Goal: Information Seeking & Learning: Check status

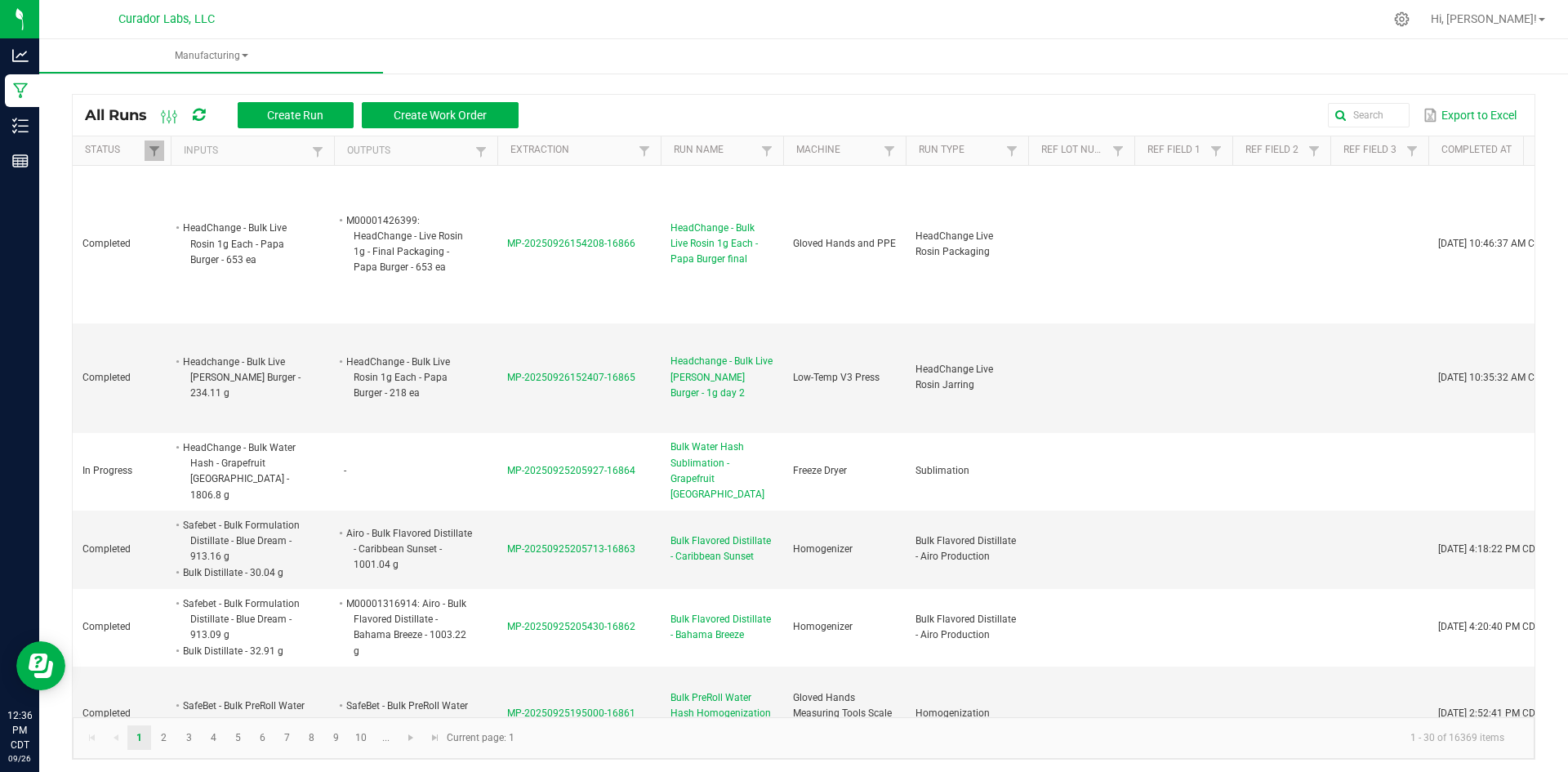
click at [201, 113] on icon at bounding box center [198, 115] width 12 height 15
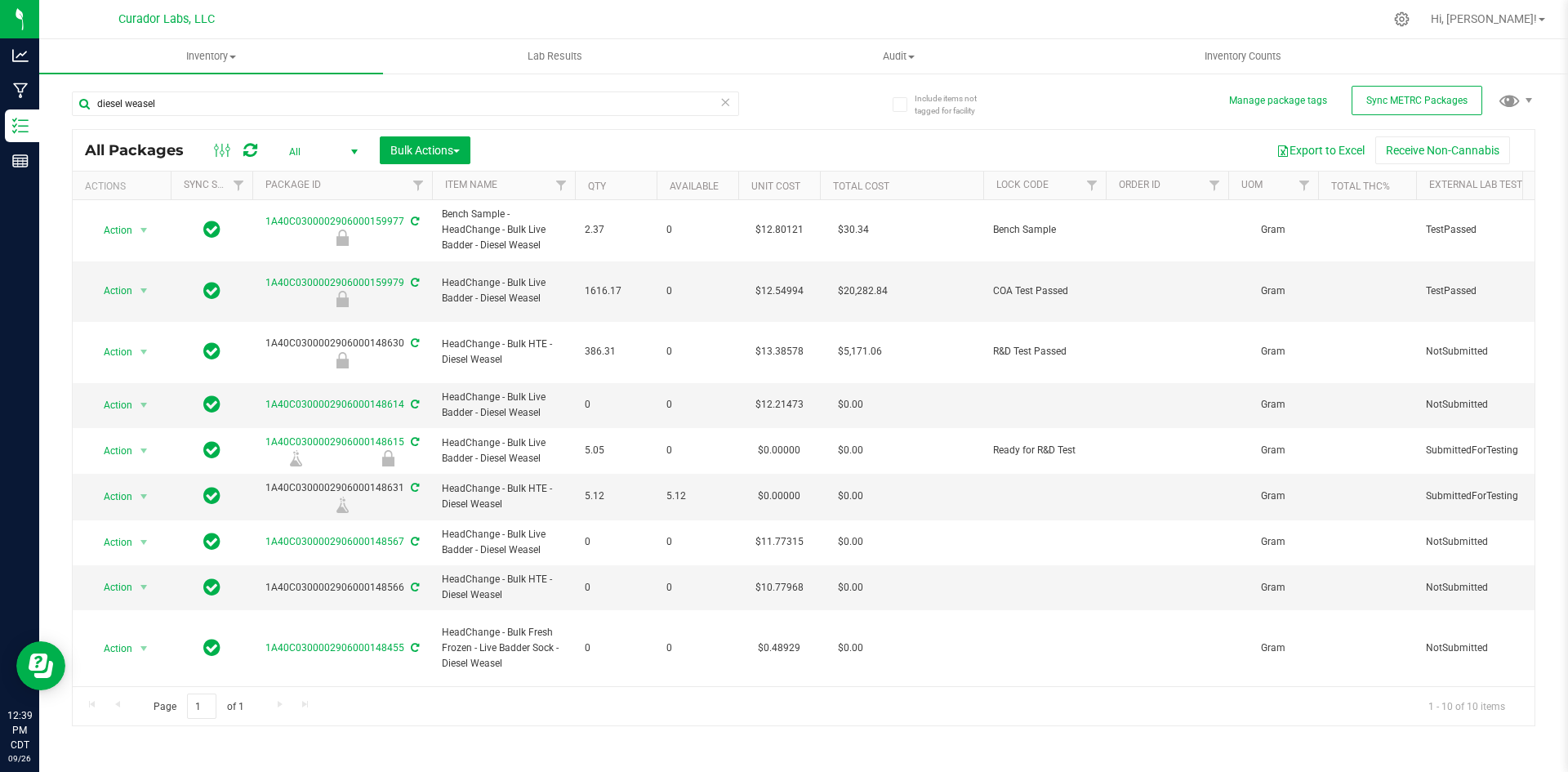
click at [727, 105] on icon at bounding box center [725, 101] width 11 height 19
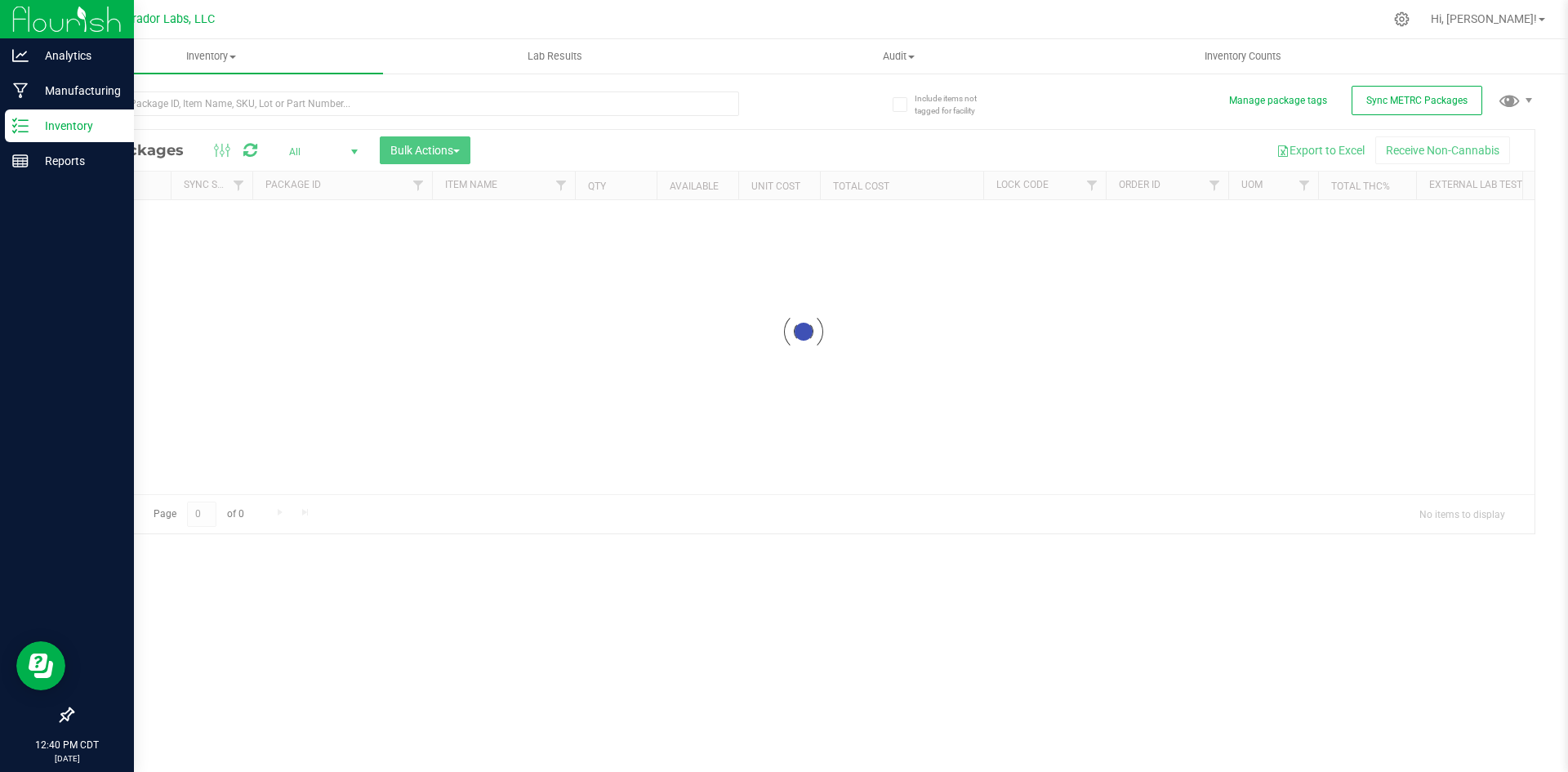
click at [23, 113] on div "Inventory" at bounding box center [69, 125] width 129 height 32
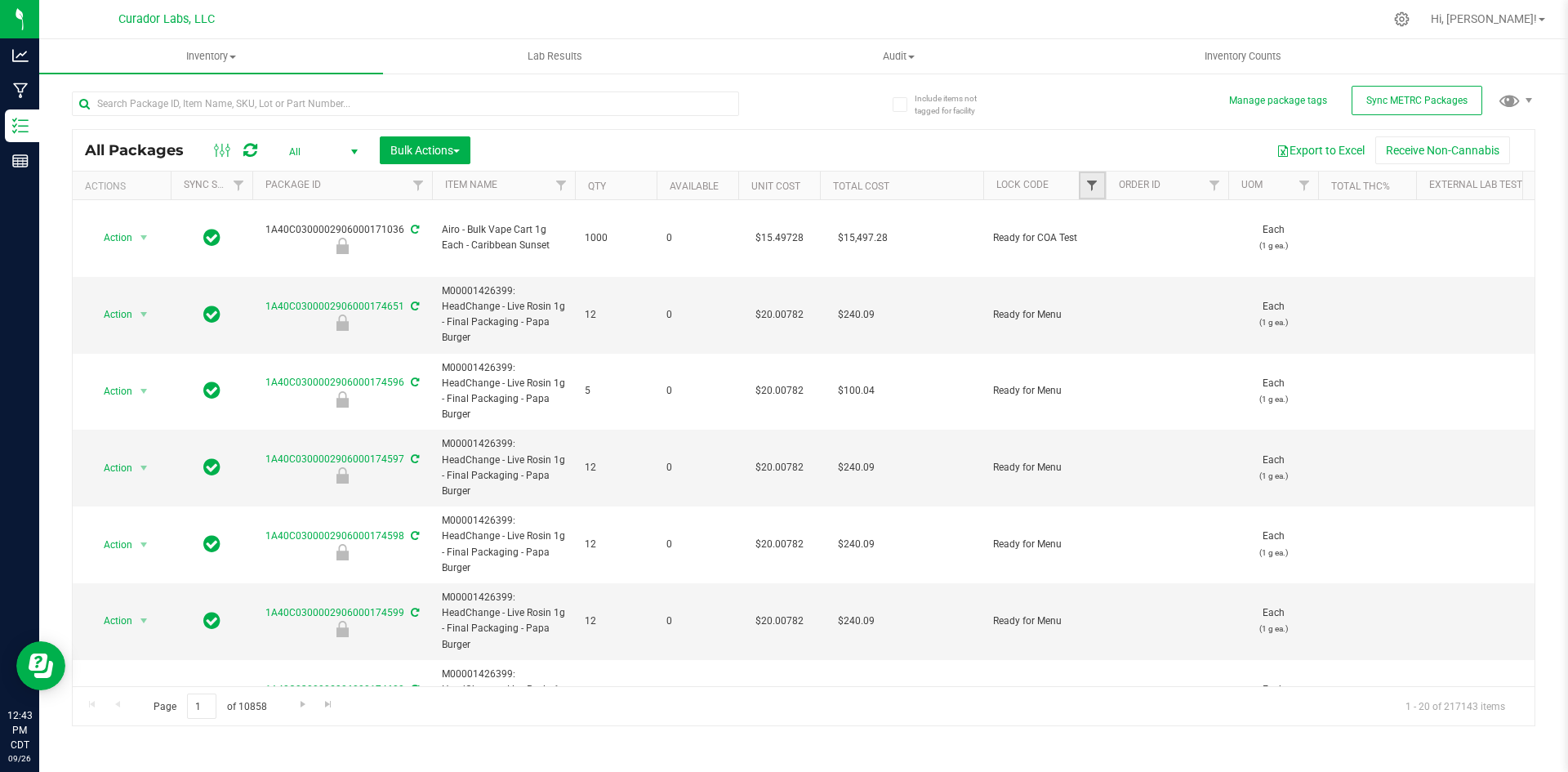
click at [1096, 183] on span "Filter" at bounding box center [1091, 185] width 13 height 13
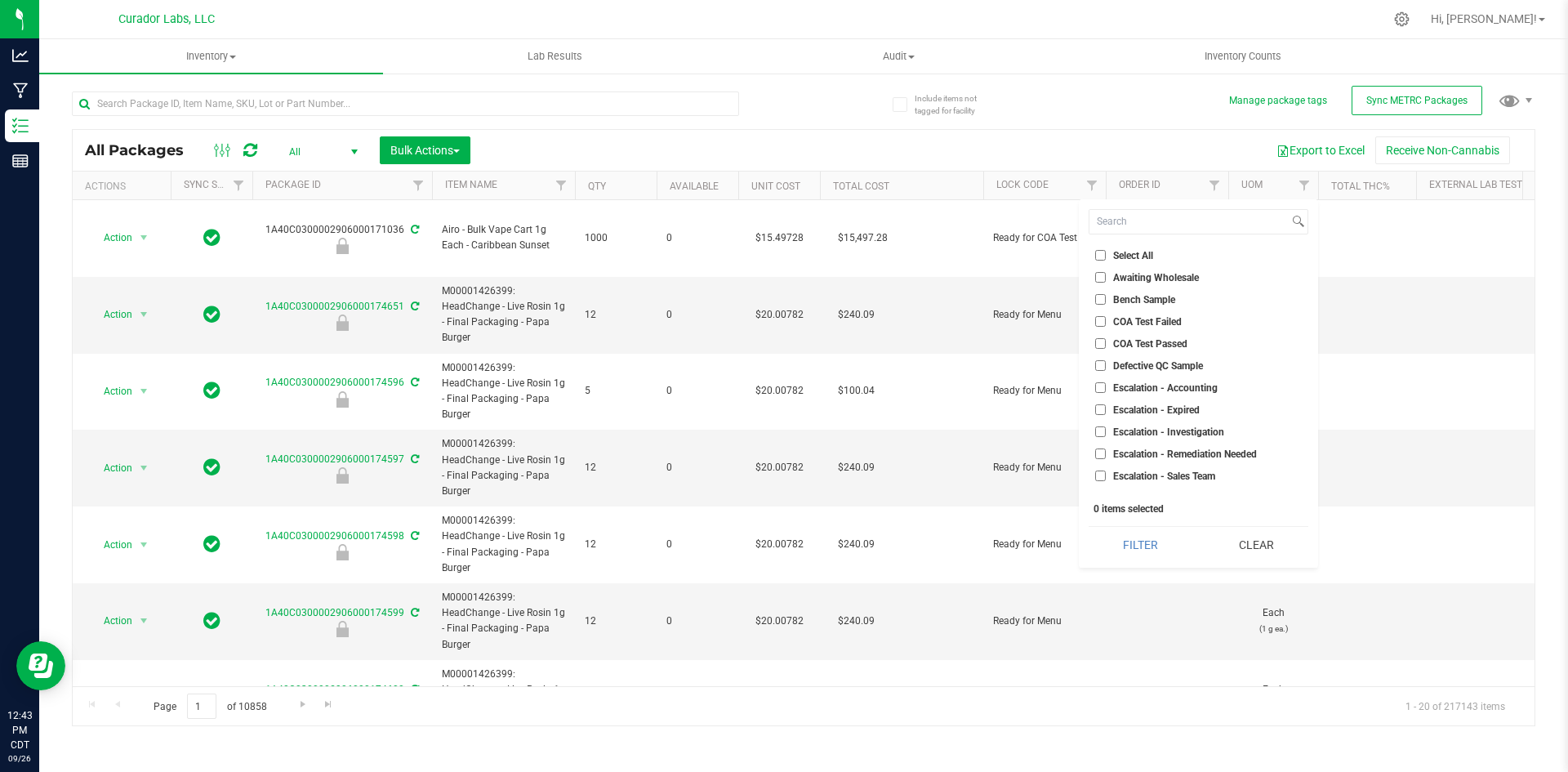
click at [1106, 344] on label "COA Test Passed" at bounding box center [1141, 344] width 92 height 11
click at [1106, 344] on input "COA Test Passed" at bounding box center [1101, 344] width 11 height 11
checkbox input "true"
click at [1099, 401] on input "Out for COA Test" at bounding box center [1101, 398] width 11 height 11
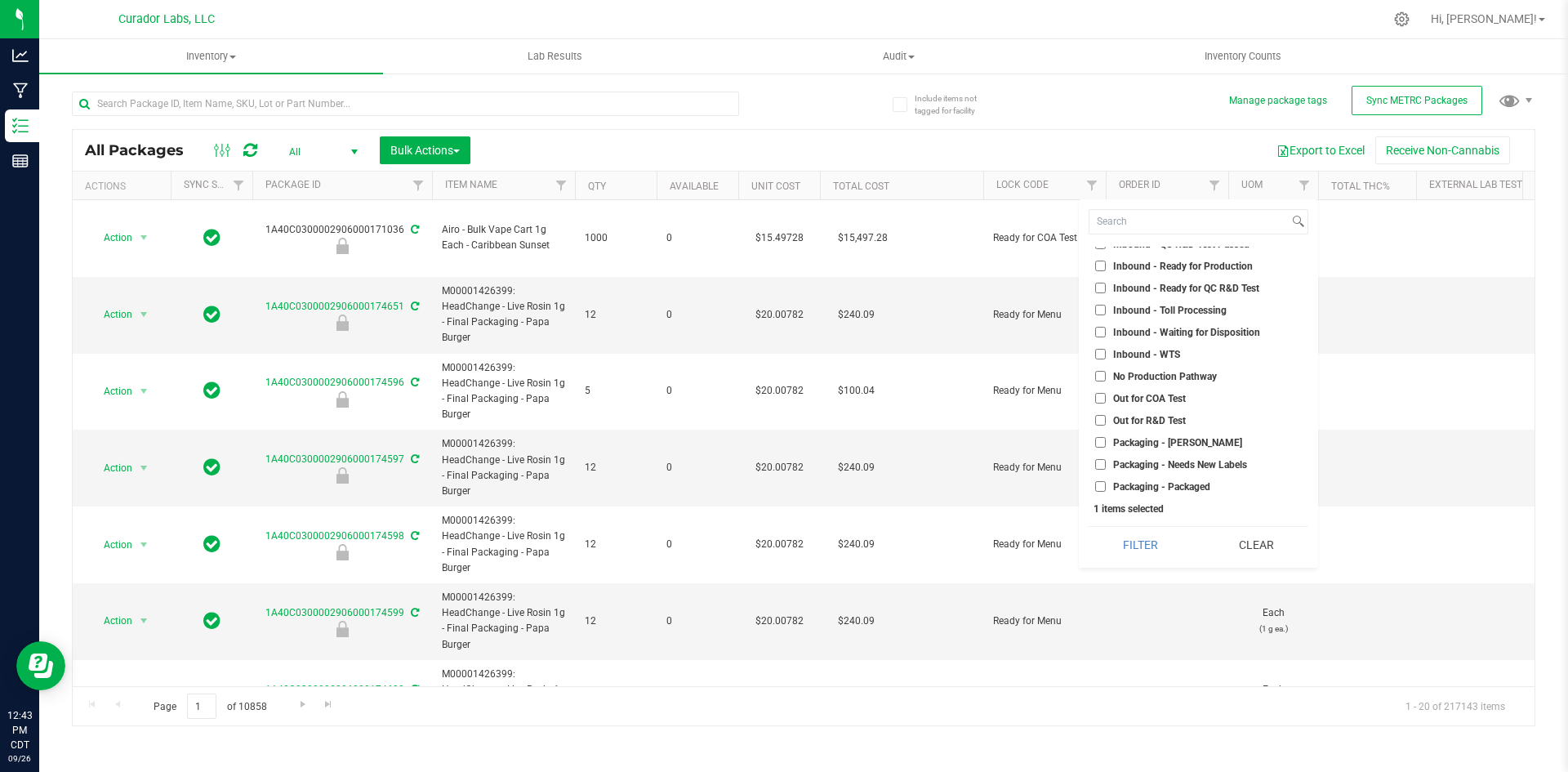
checkbox input "true"
click at [1142, 410] on li "Ready for COA Test" at bounding box center [1198, 417] width 219 height 18
click at [1103, 410] on li "Ready for COA Test" at bounding box center [1198, 417] width 219 height 18
click at [1100, 416] on input "Ready for COA Test" at bounding box center [1101, 418] width 11 height 11
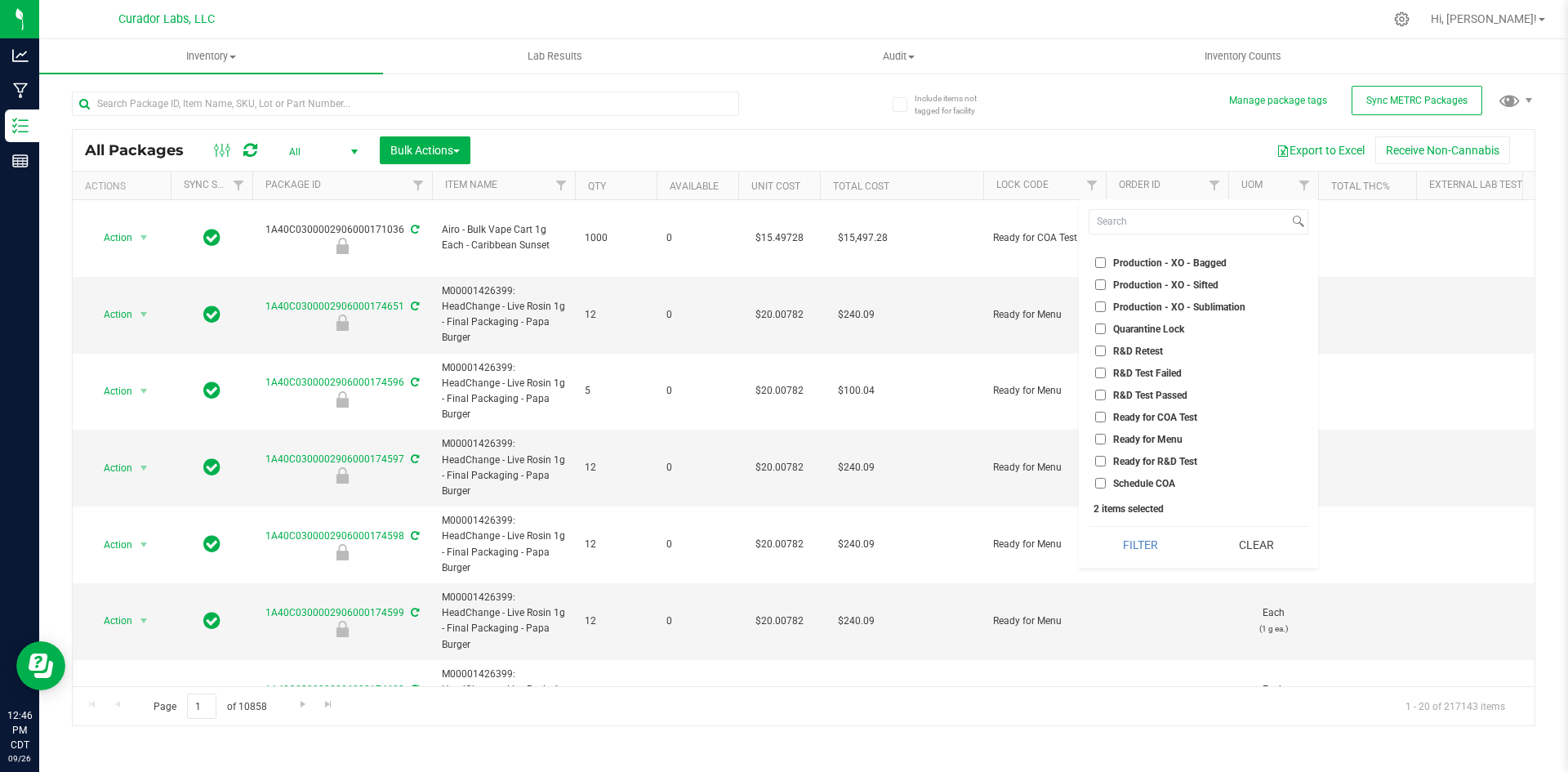
checkbox input "true"
click at [1102, 486] on input "Schedule COA" at bounding box center [1101, 483] width 11 height 11
checkbox input "true"
click at [1162, 538] on button "Filter" at bounding box center [1140, 544] width 104 height 36
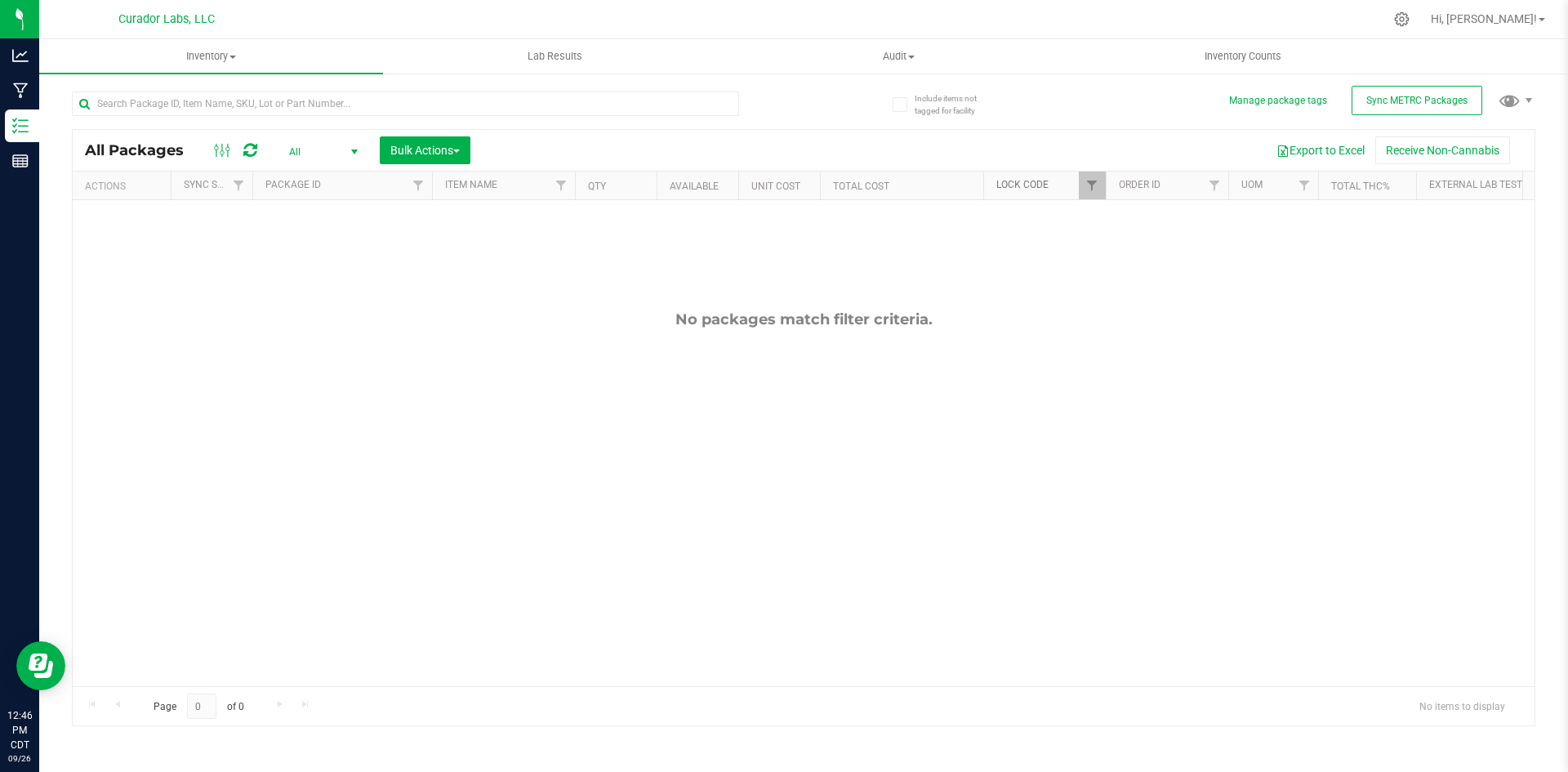
click at [1024, 189] on link "Lock Code" at bounding box center [1022, 184] width 53 height 11
click at [243, 148] on icon at bounding box center [250, 150] width 14 height 17
click at [300, 148] on span "All" at bounding box center [320, 151] width 89 height 23
click at [1066, 359] on div "No packages match filter criteria." at bounding box center [804, 498] width 1462 height 597
click at [1083, 185] on link "Filter" at bounding box center [1091, 185] width 27 height 28
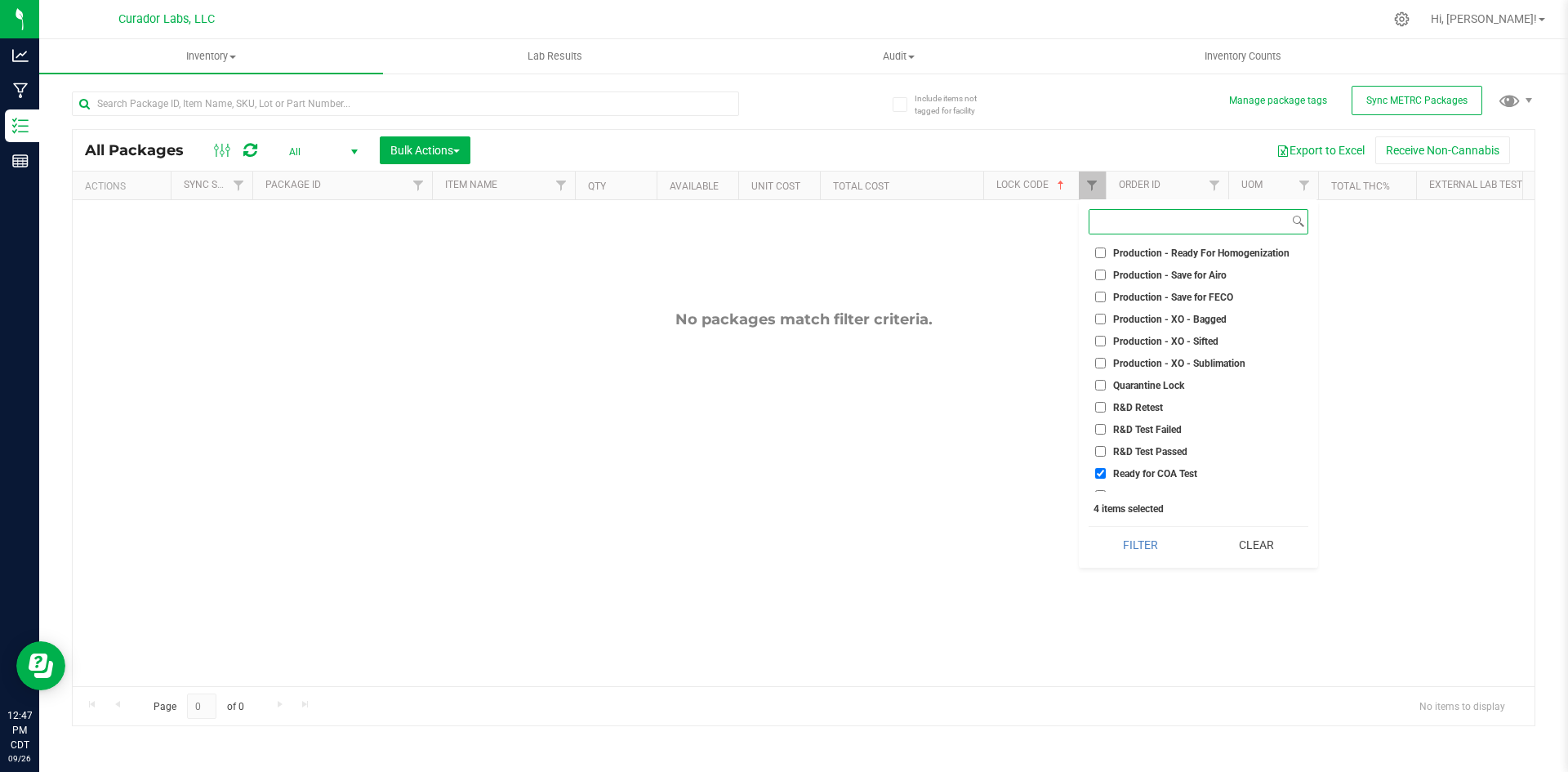
scroll to position [964, 0]
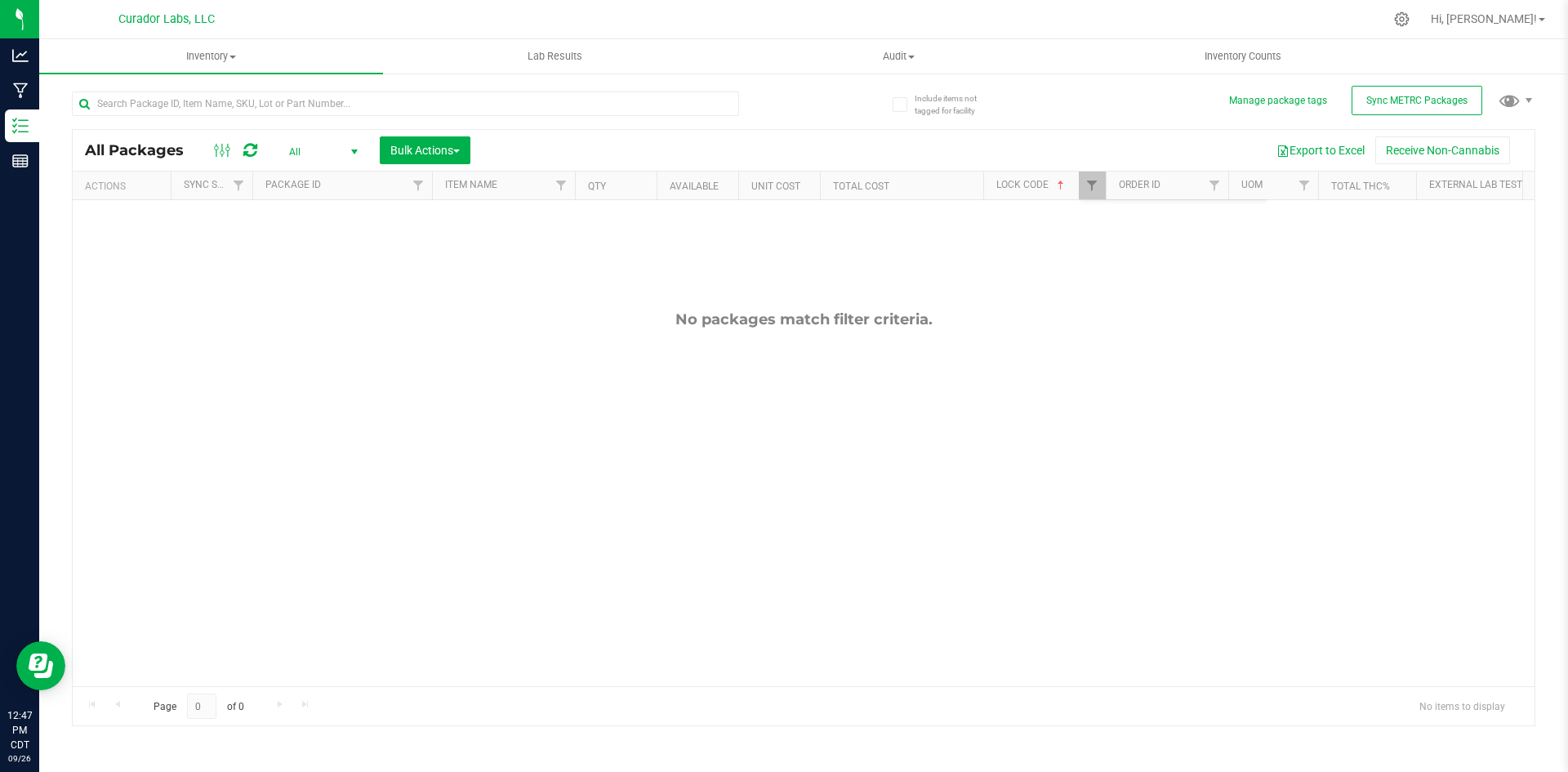
click at [923, 521] on div "No packages match filter criteria." at bounding box center [804, 498] width 1462 height 597
click at [253, 156] on icon at bounding box center [250, 150] width 14 height 17
click at [1092, 184] on span "Filter" at bounding box center [1091, 185] width 13 height 13
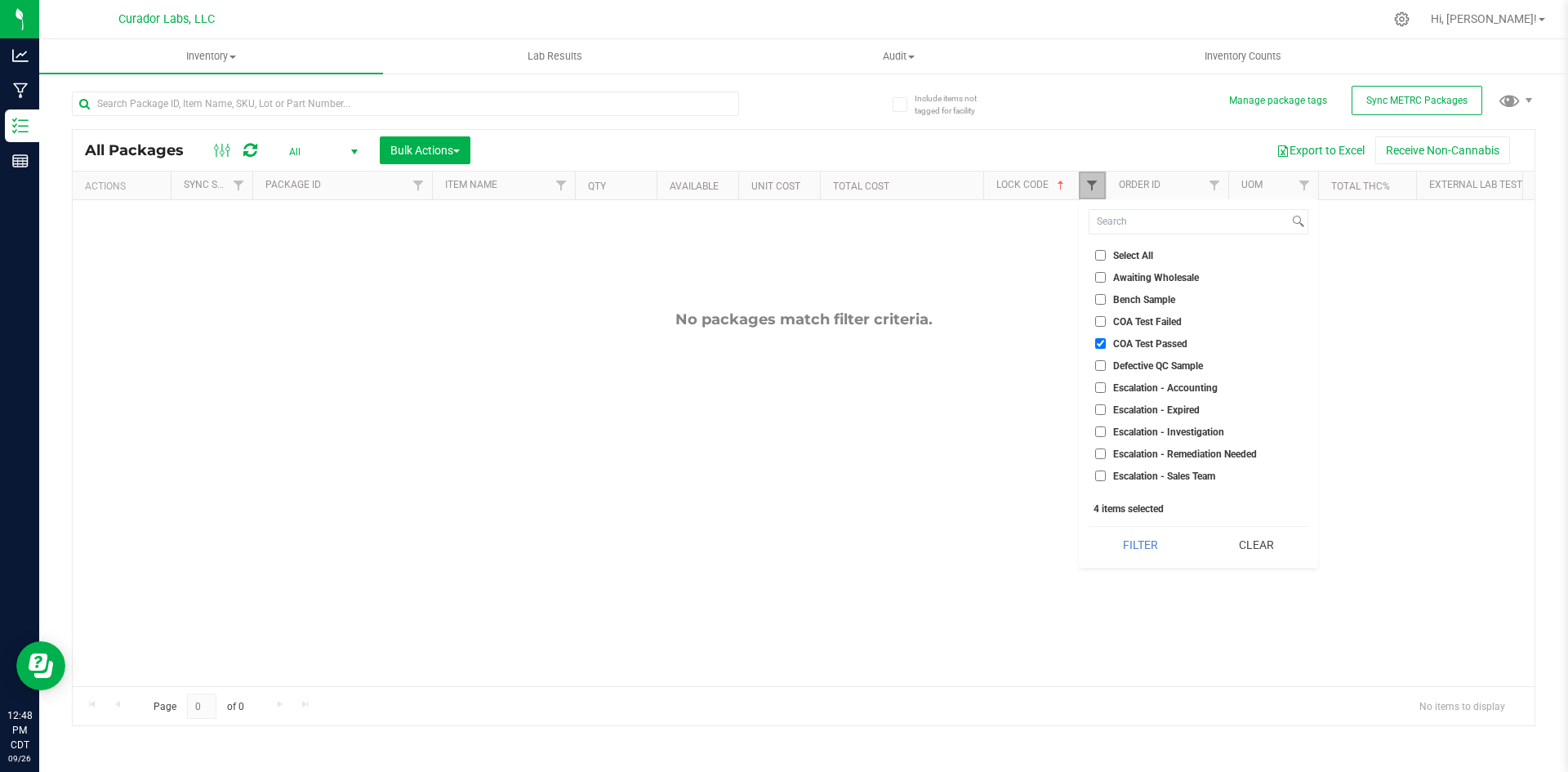
click at [1092, 184] on span "Filter" at bounding box center [1091, 185] width 13 height 13
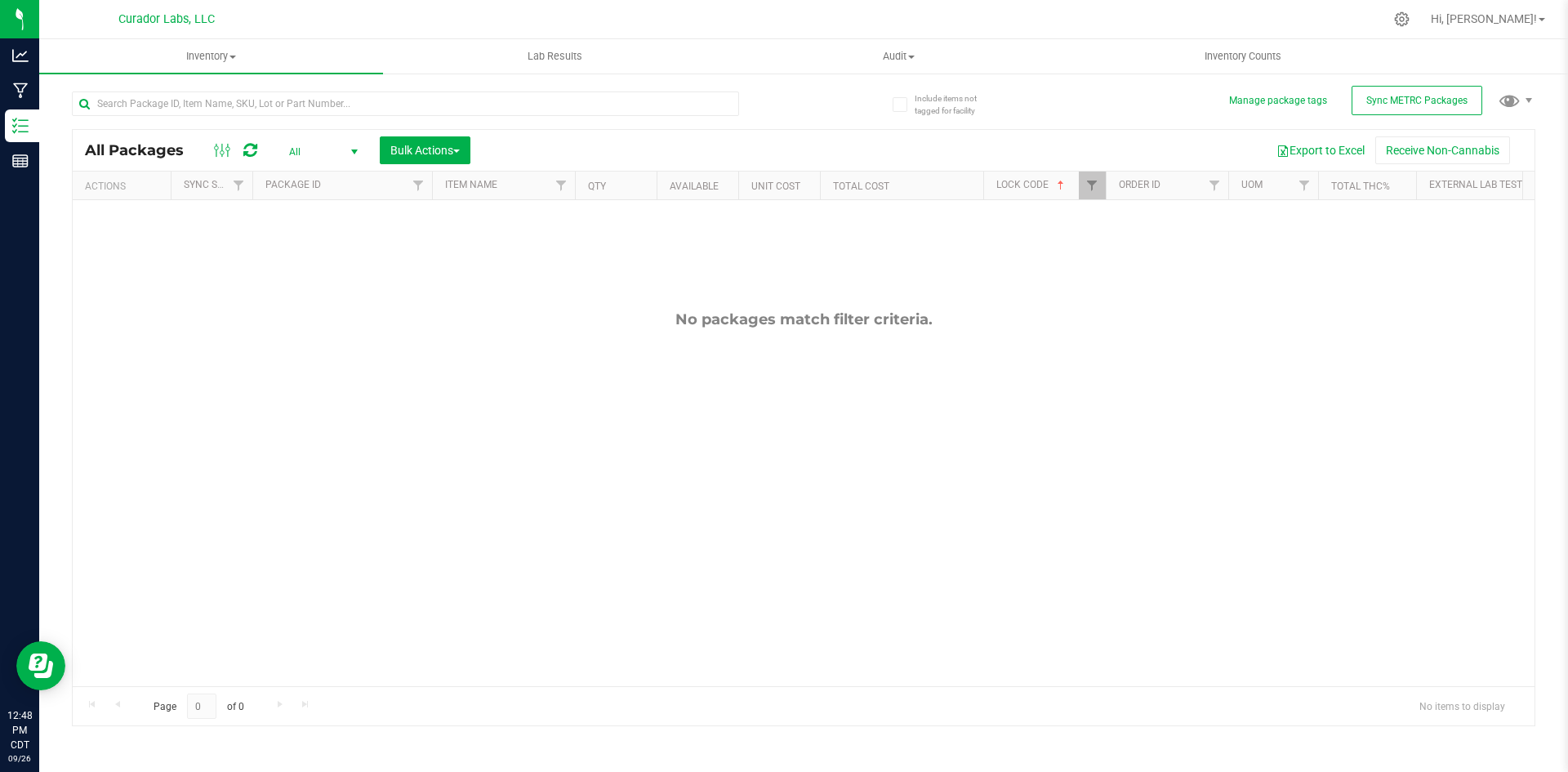
click at [301, 157] on span "All" at bounding box center [320, 151] width 89 height 23
click at [304, 246] on li "All" at bounding box center [320, 251] width 88 height 25
click at [265, 107] on input "text" at bounding box center [406, 103] width 667 height 25
click at [196, 104] on input "text" at bounding box center [406, 103] width 667 height 25
paste input "β-Caryophyllene 3.10;Limonene 2.72;β-Pinene 0.98;α-Humulene 0.83;Linalool 0.52;…"
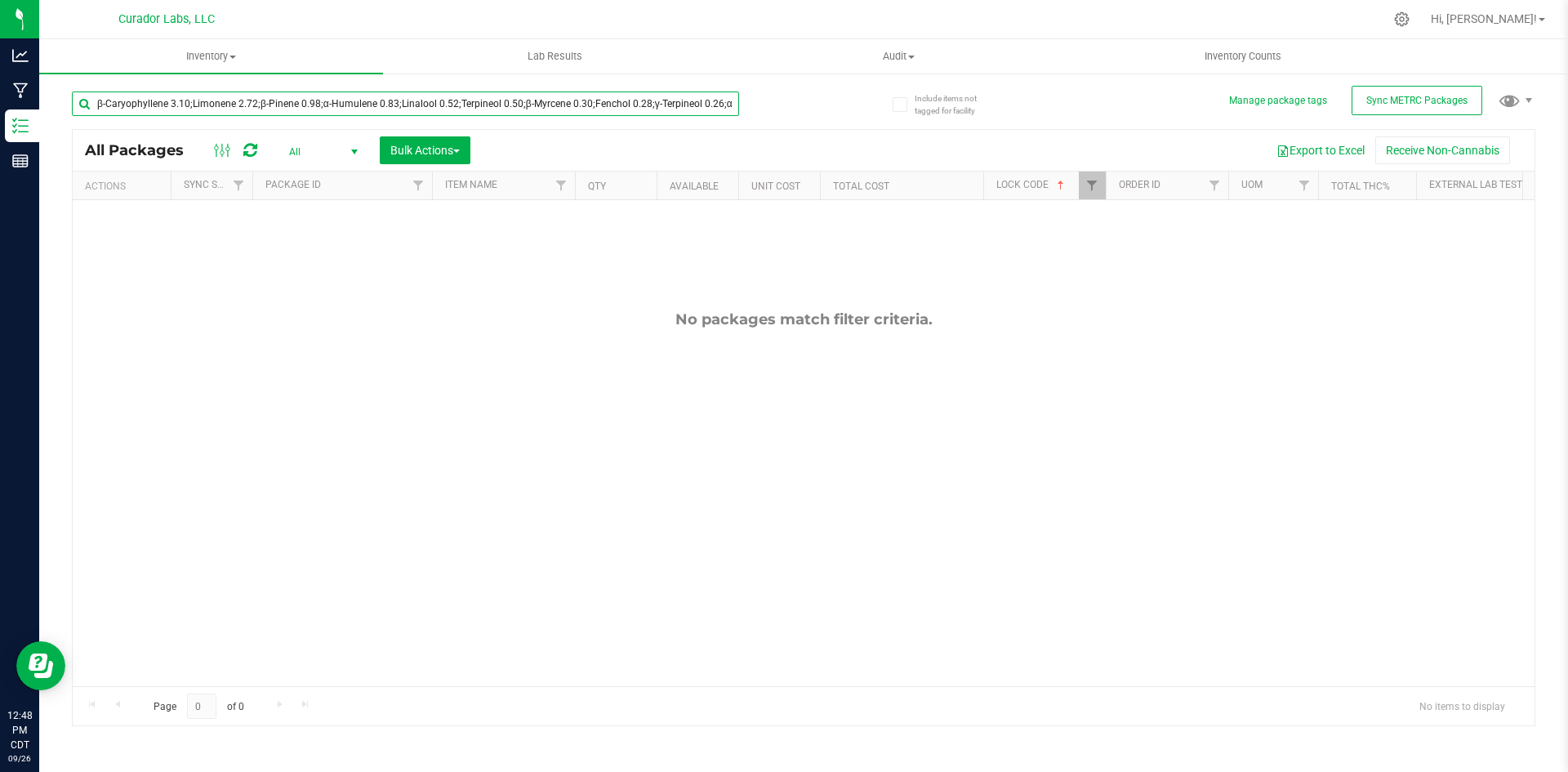
scroll to position [0, 462]
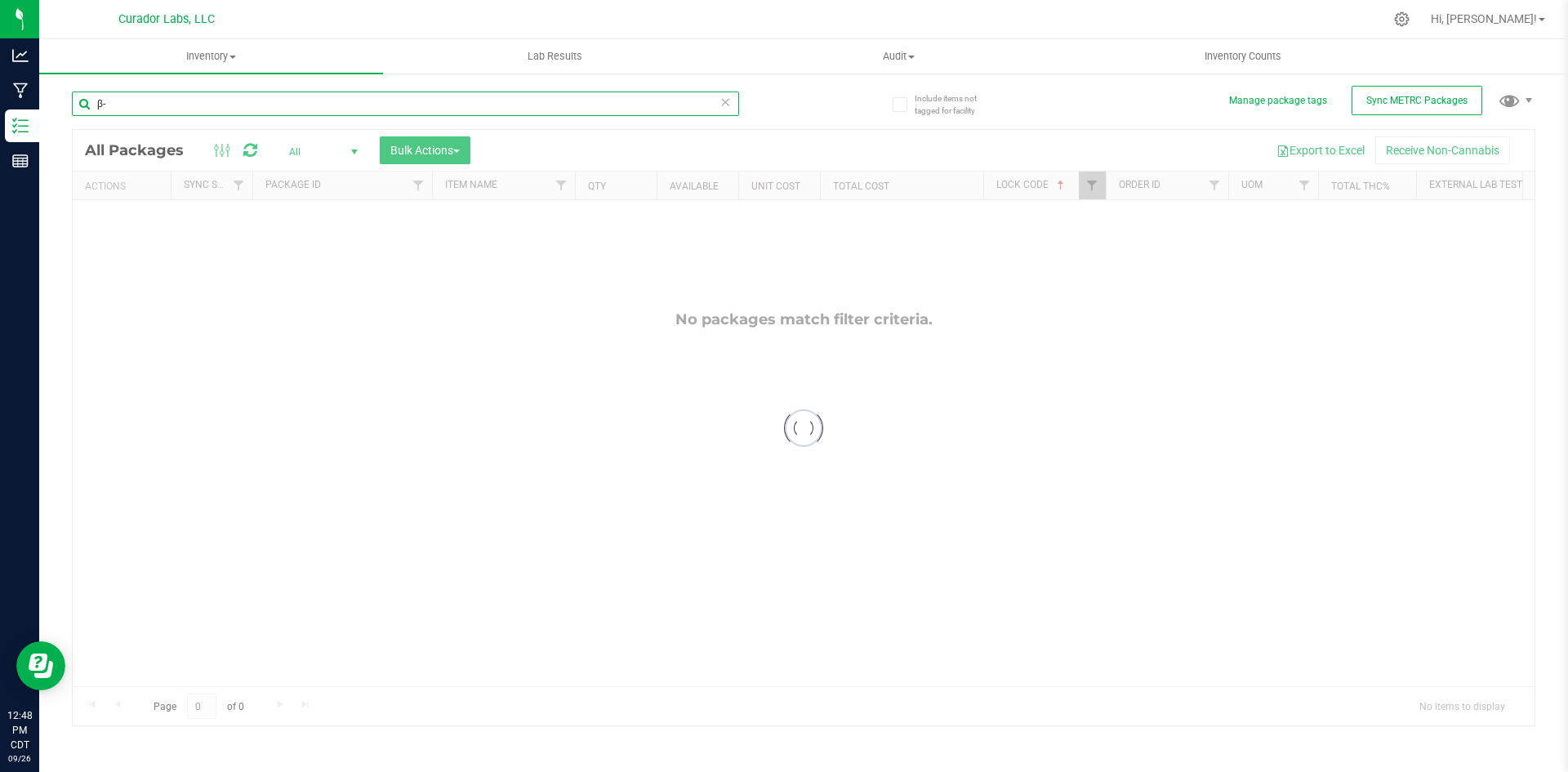
type input "β"
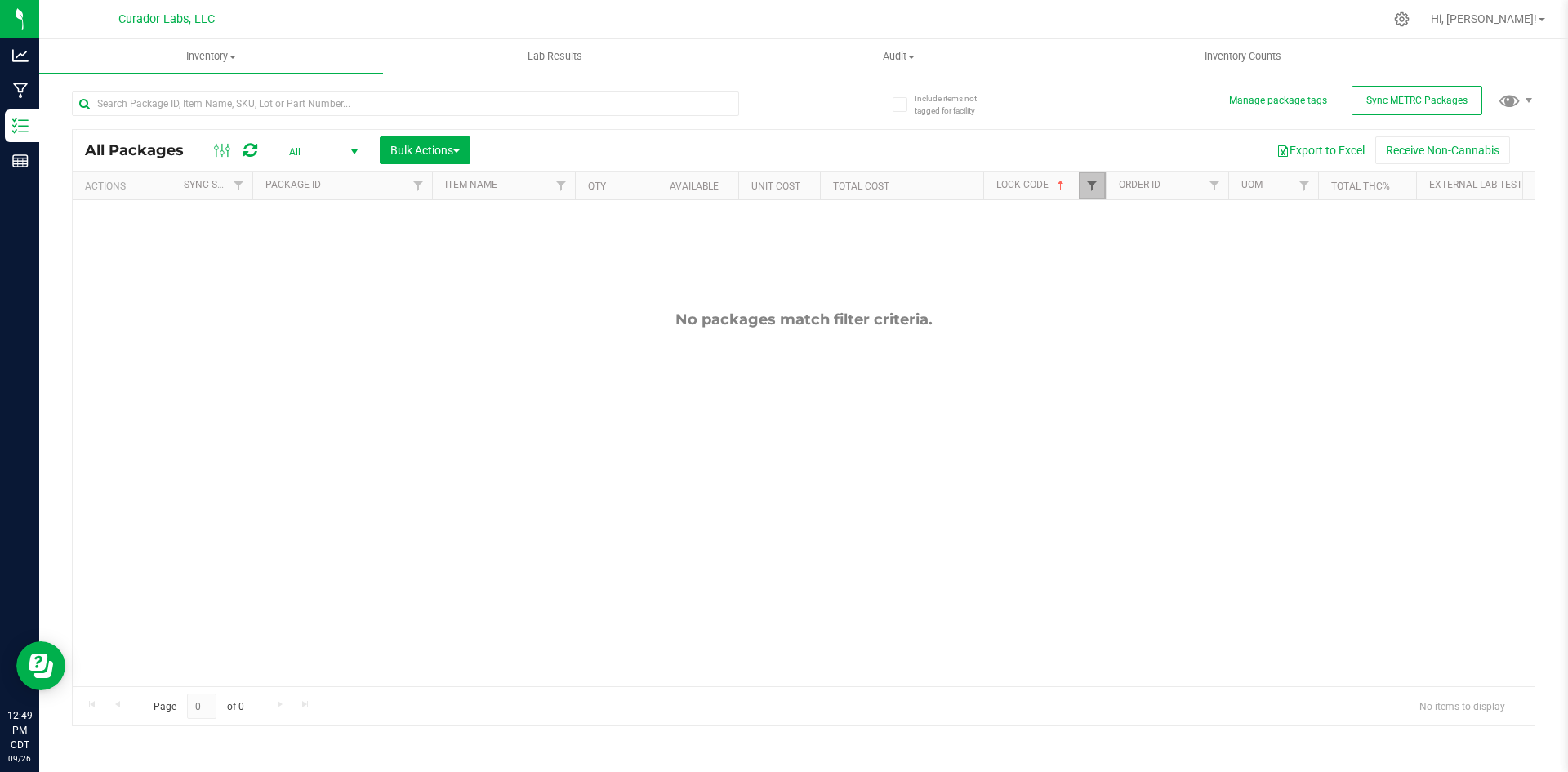
click at [1093, 190] on span "Filter" at bounding box center [1091, 185] width 13 height 13
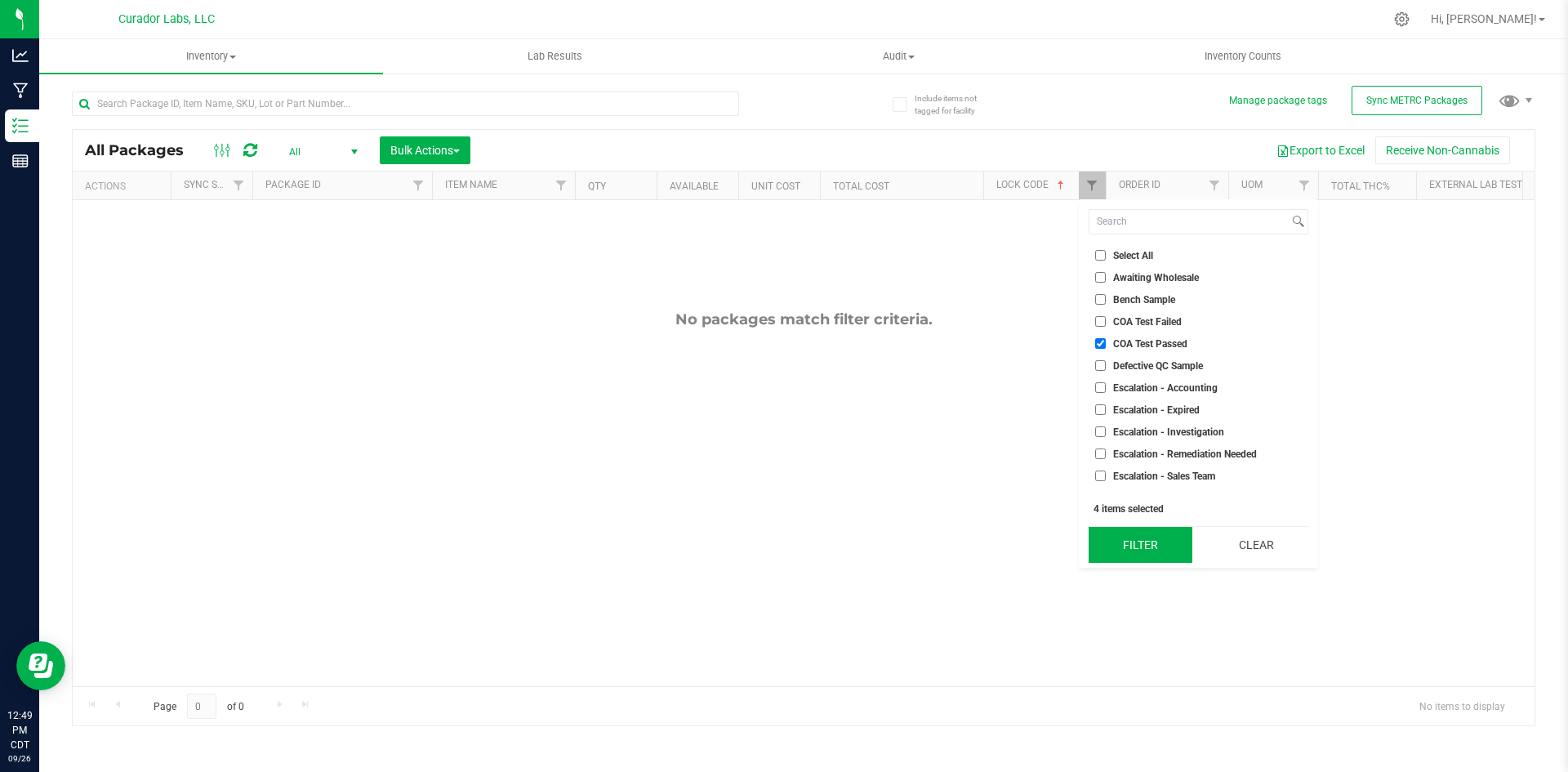
drag, startPoint x: 1144, startPoint y: 541, endPoint x: 1137, endPoint y: 537, distance: 8.1
click at [1144, 543] on button "Filter" at bounding box center [1140, 544] width 104 height 36
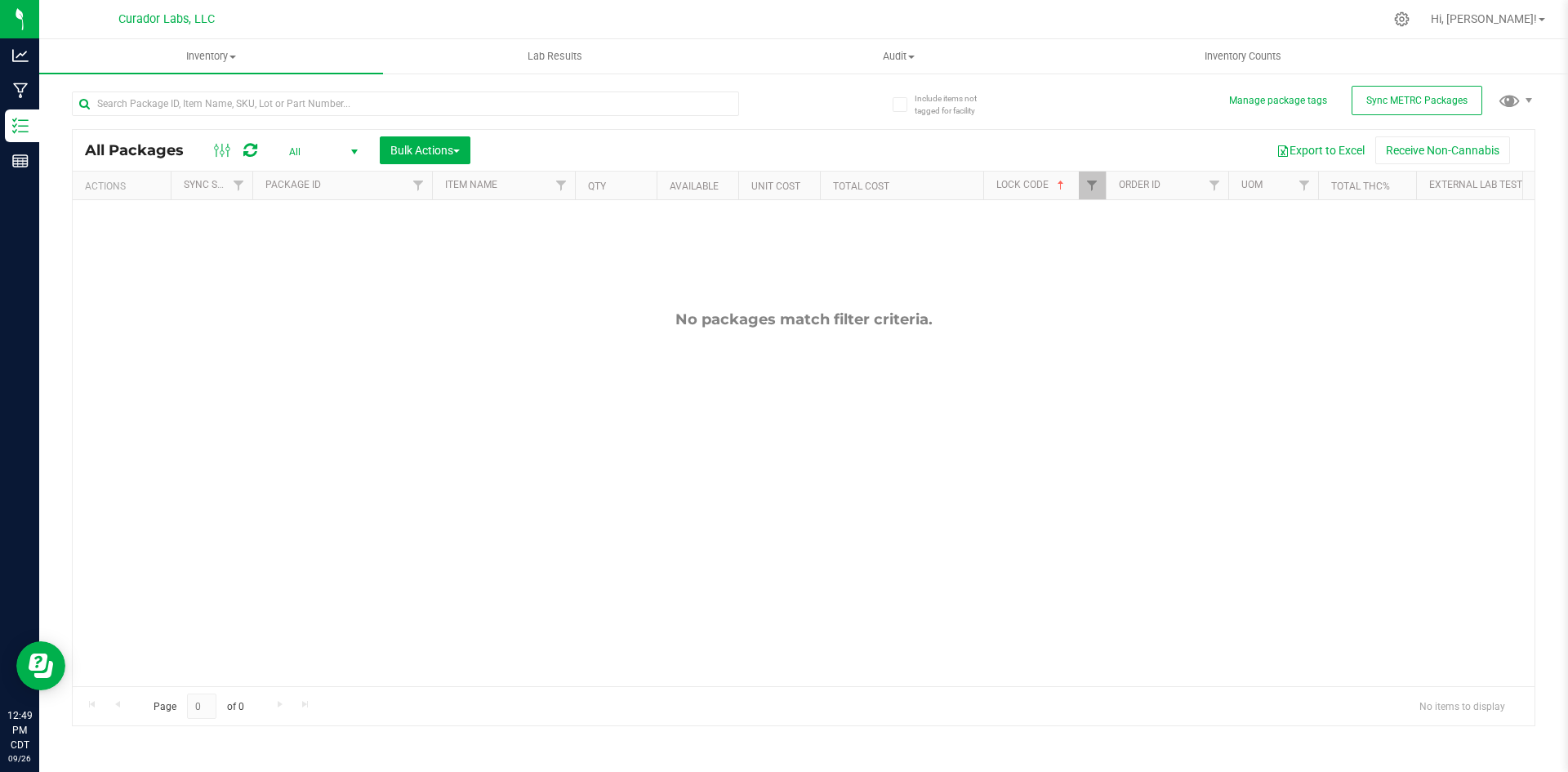
click at [289, 151] on span "All" at bounding box center [320, 151] width 89 height 23
click at [310, 251] on li "All" at bounding box center [320, 251] width 88 height 25
click at [288, 149] on span "All" at bounding box center [320, 151] width 89 height 23
click at [305, 231] on li "Locked" at bounding box center [320, 227] width 88 height 25
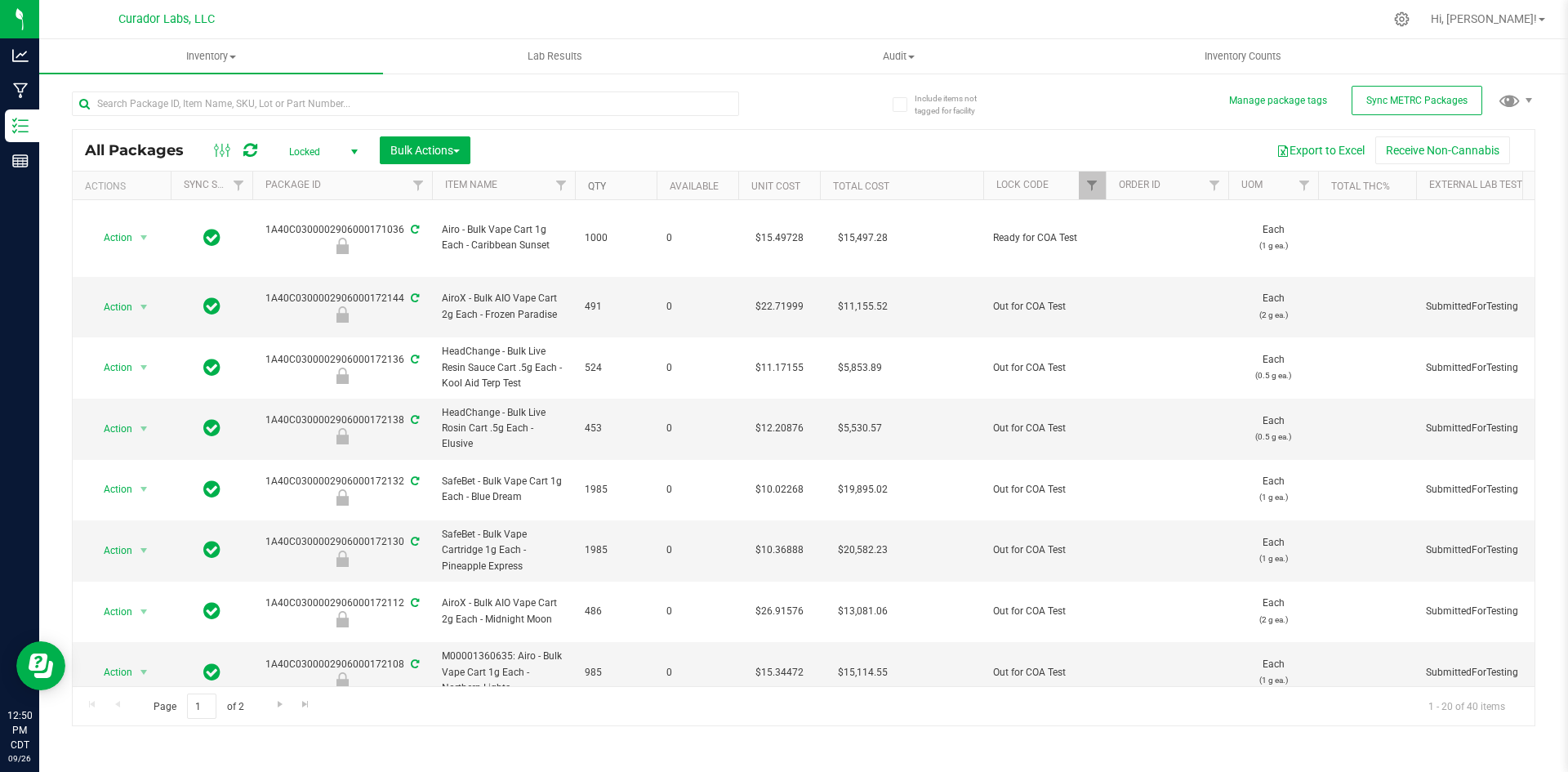
click at [597, 188] on link "Qty" at bounding box center [596, 186] width 18 height 11
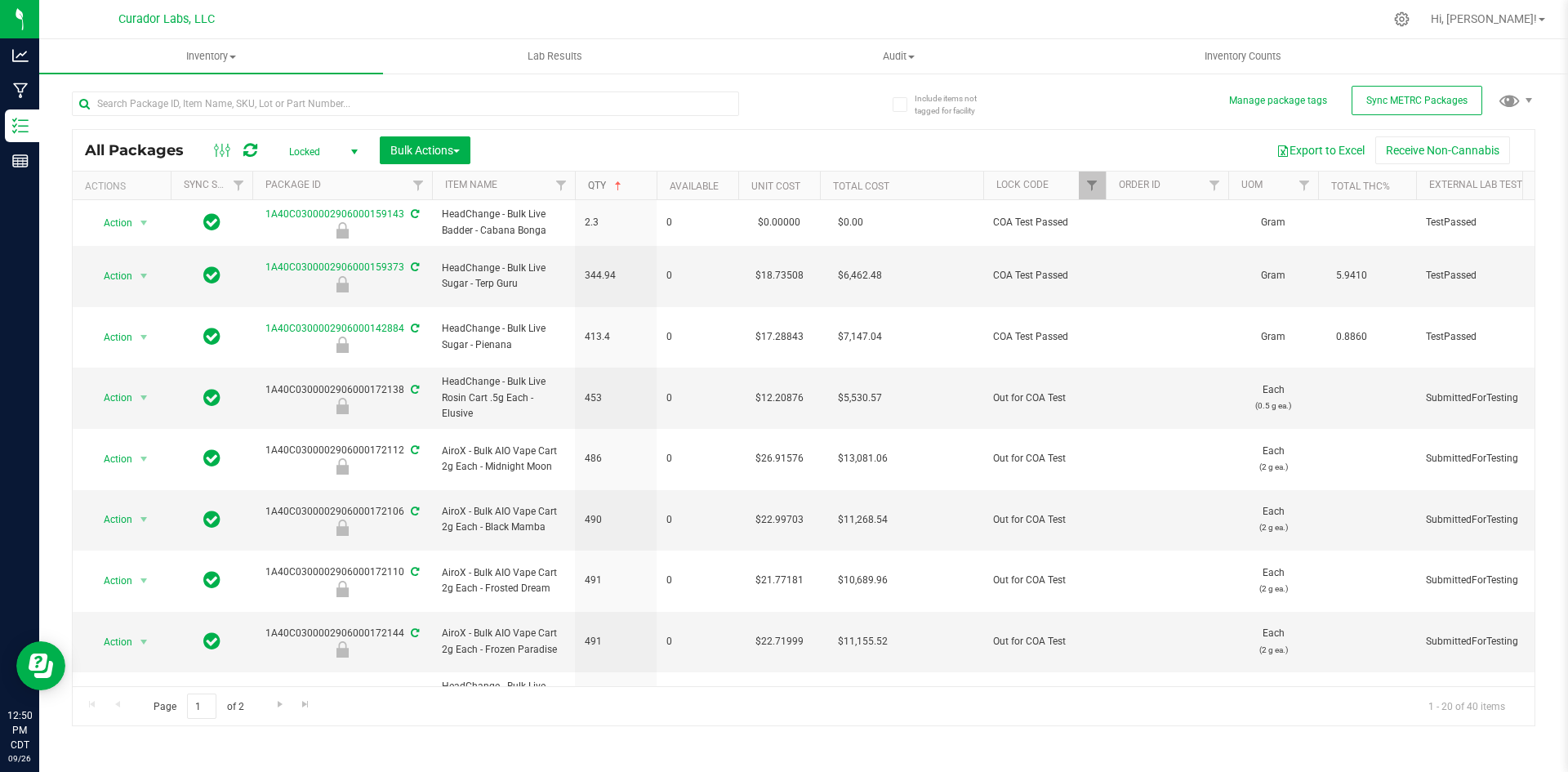
click at [597, 188] on link "Qty" at bounding box center [607, 185] width 37 height 11
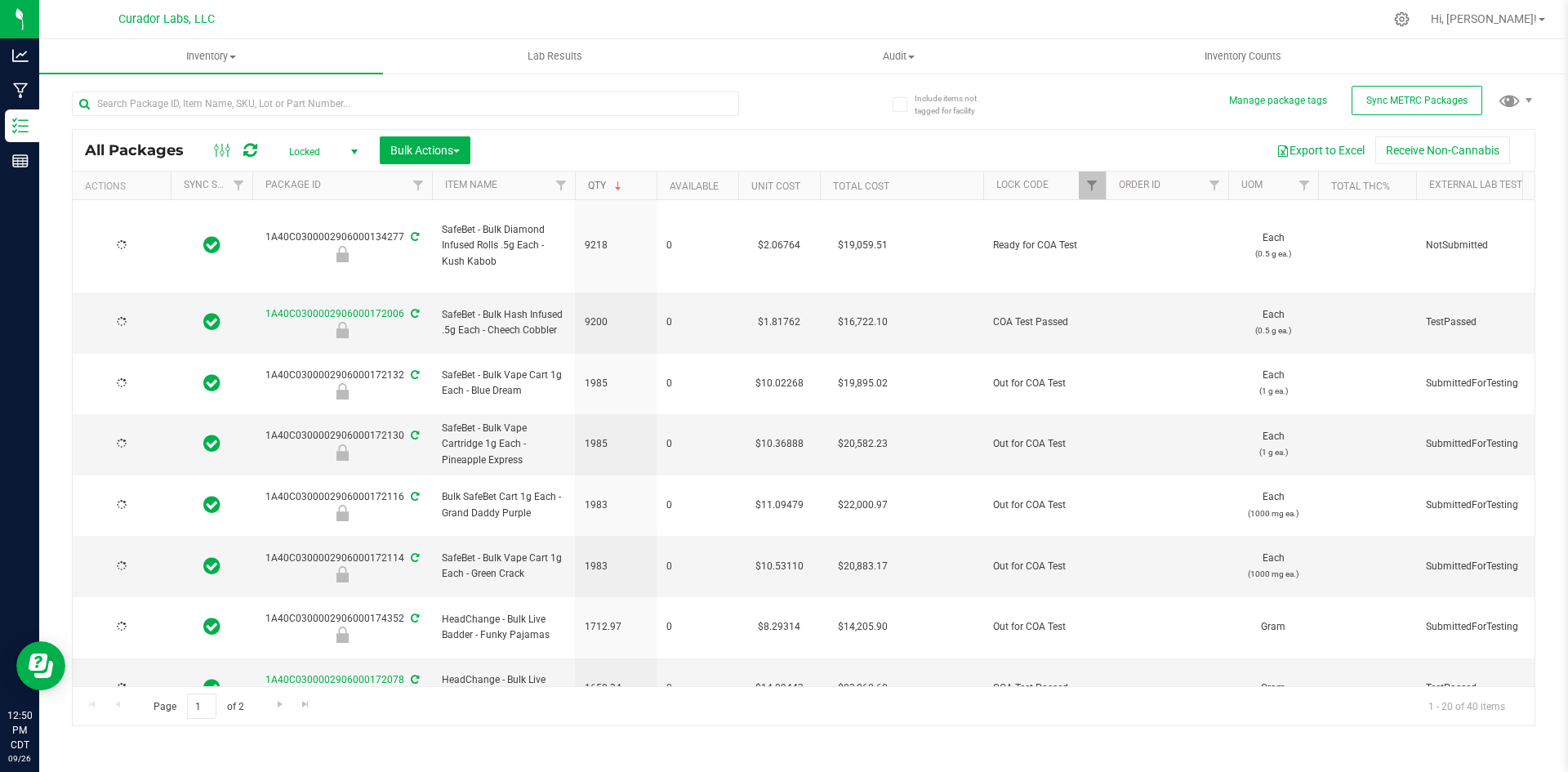
type input "[DATE]"
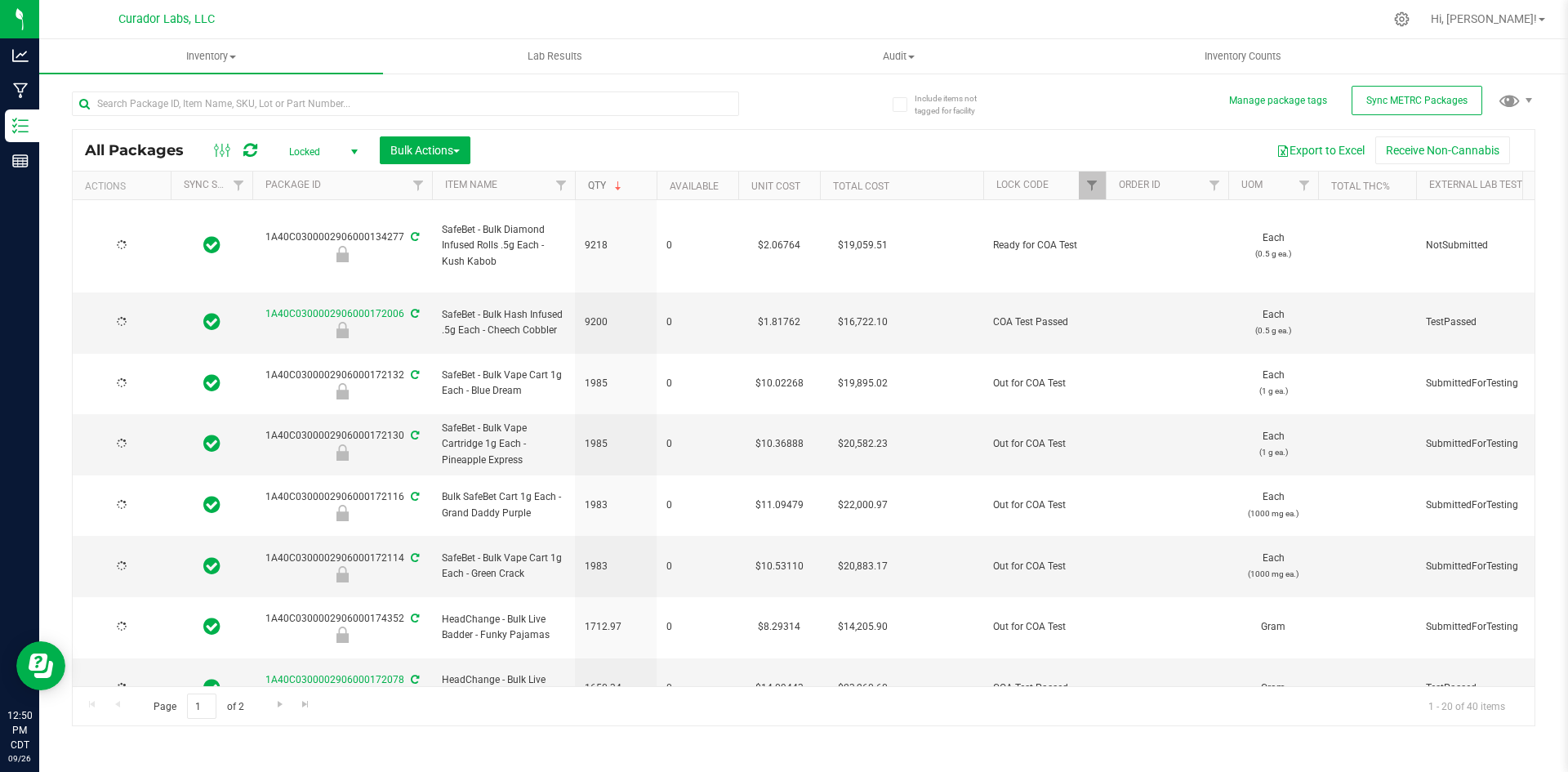
type input "[DATE]"
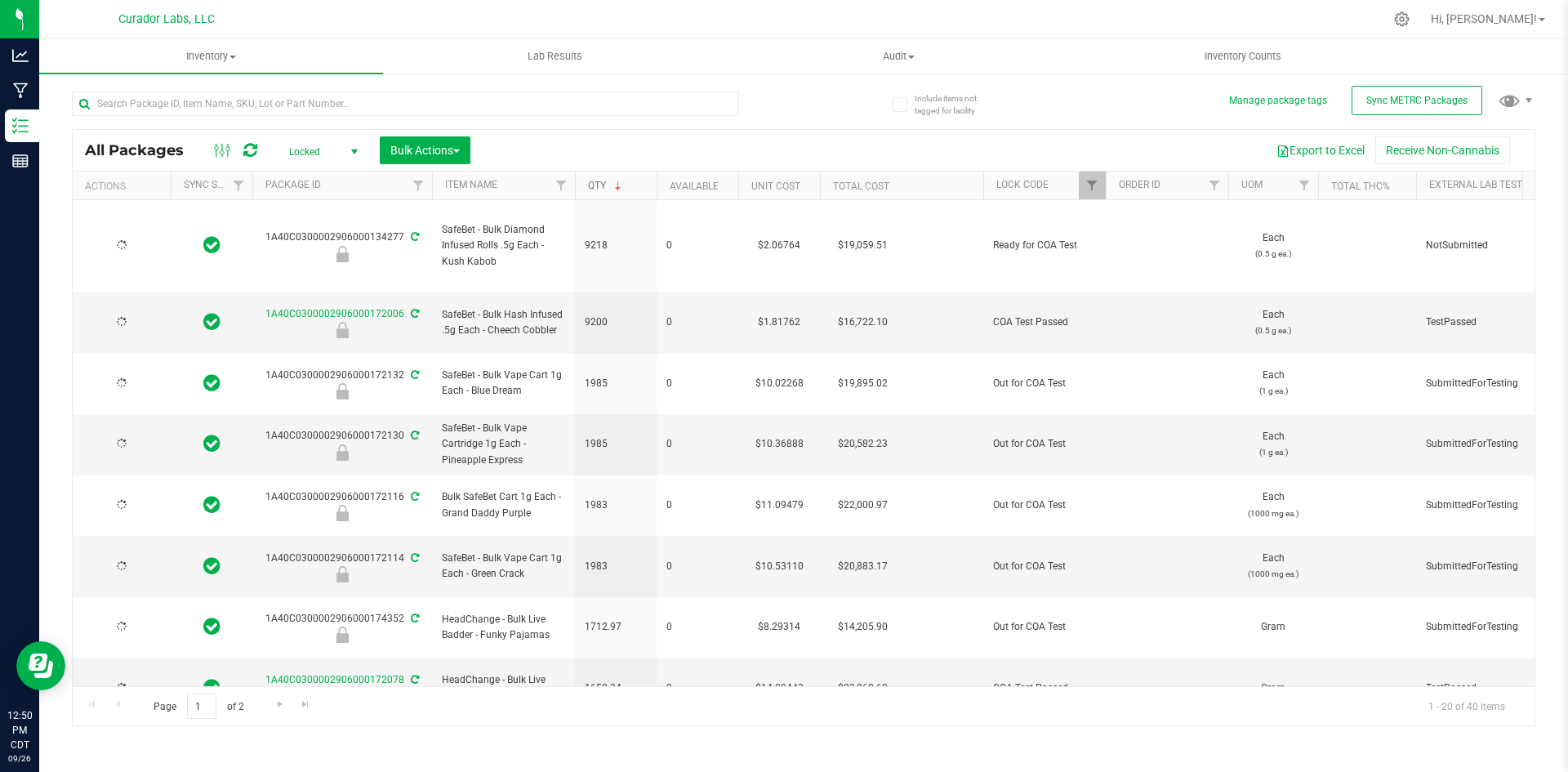
type input "[DATE]"
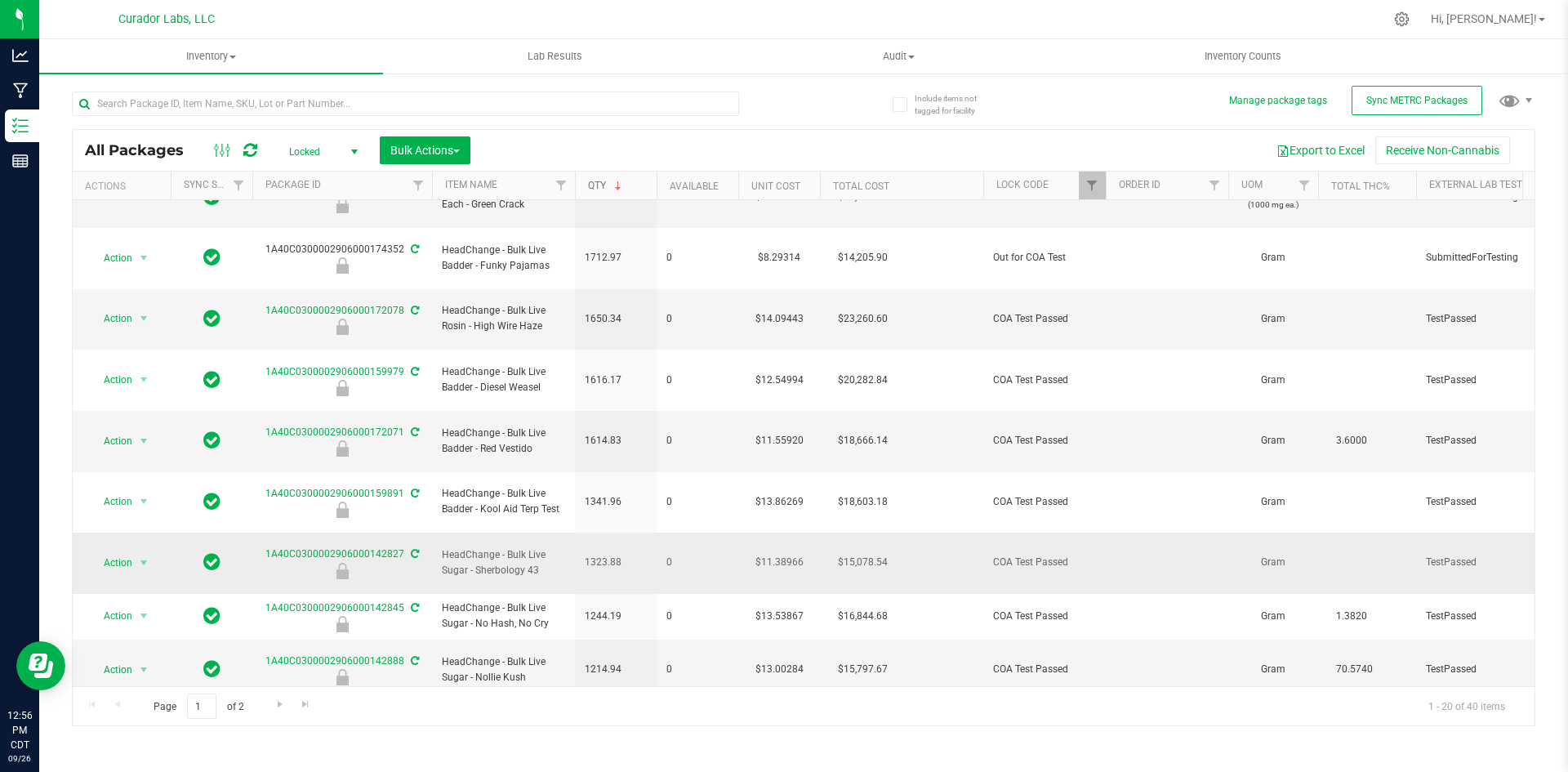
scroll to position [409, 0]
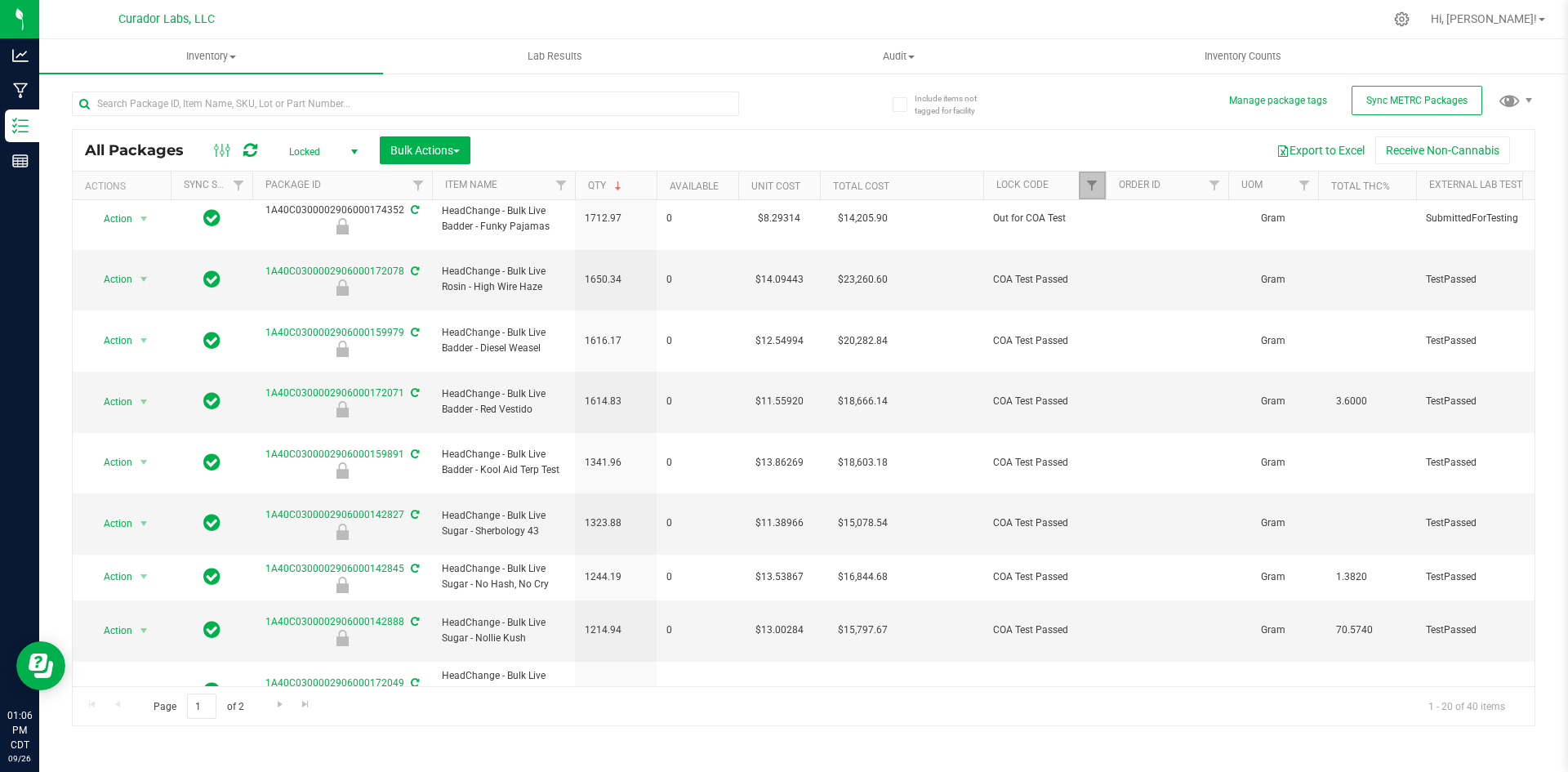
click at [1095, 196] on link "Filter" at bounding box center [1091, 185] width 27 height 28
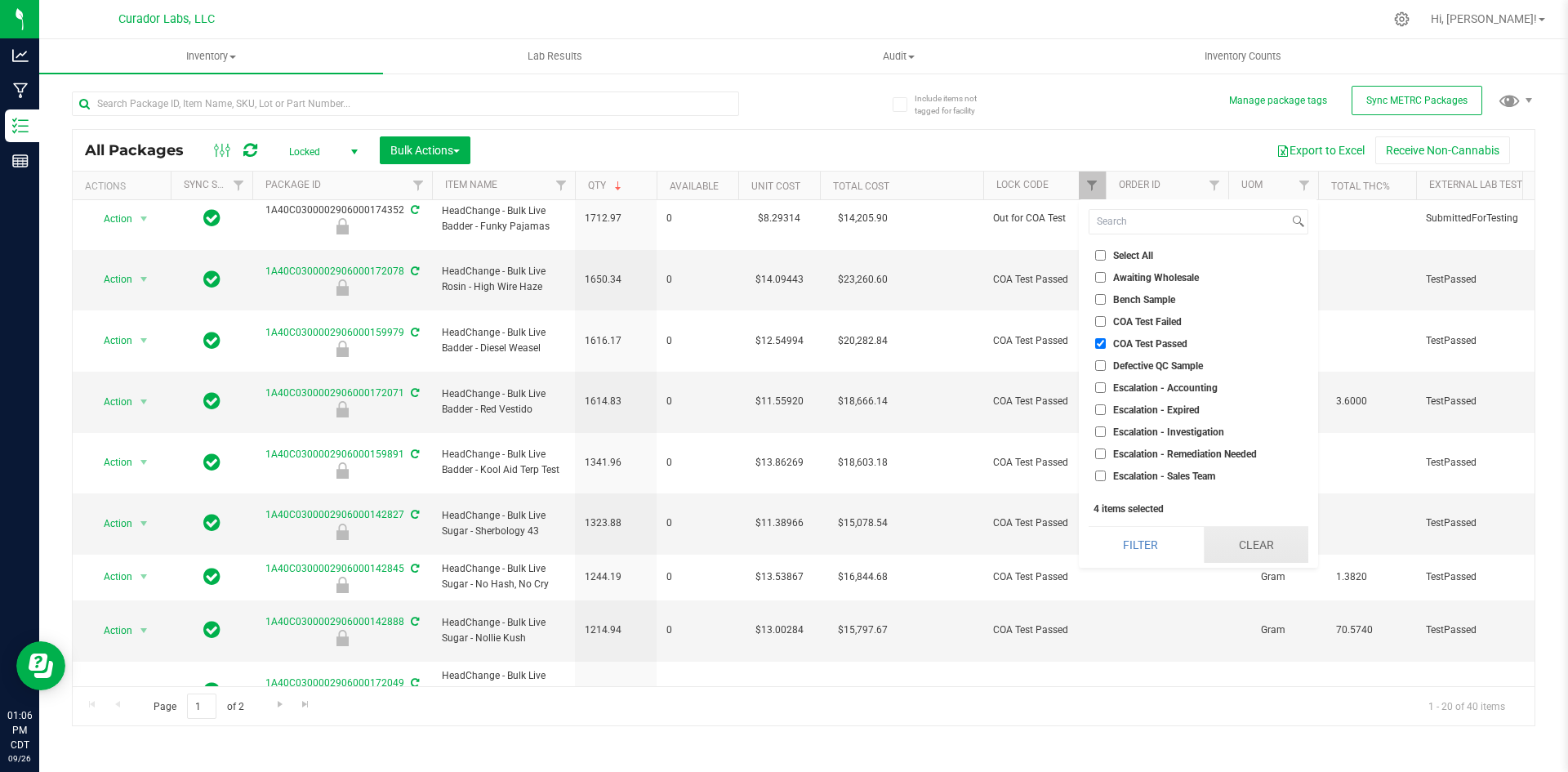
click at [1281, 543] on button "Clear" at bounding box center [1256, 544] width 104 height 36
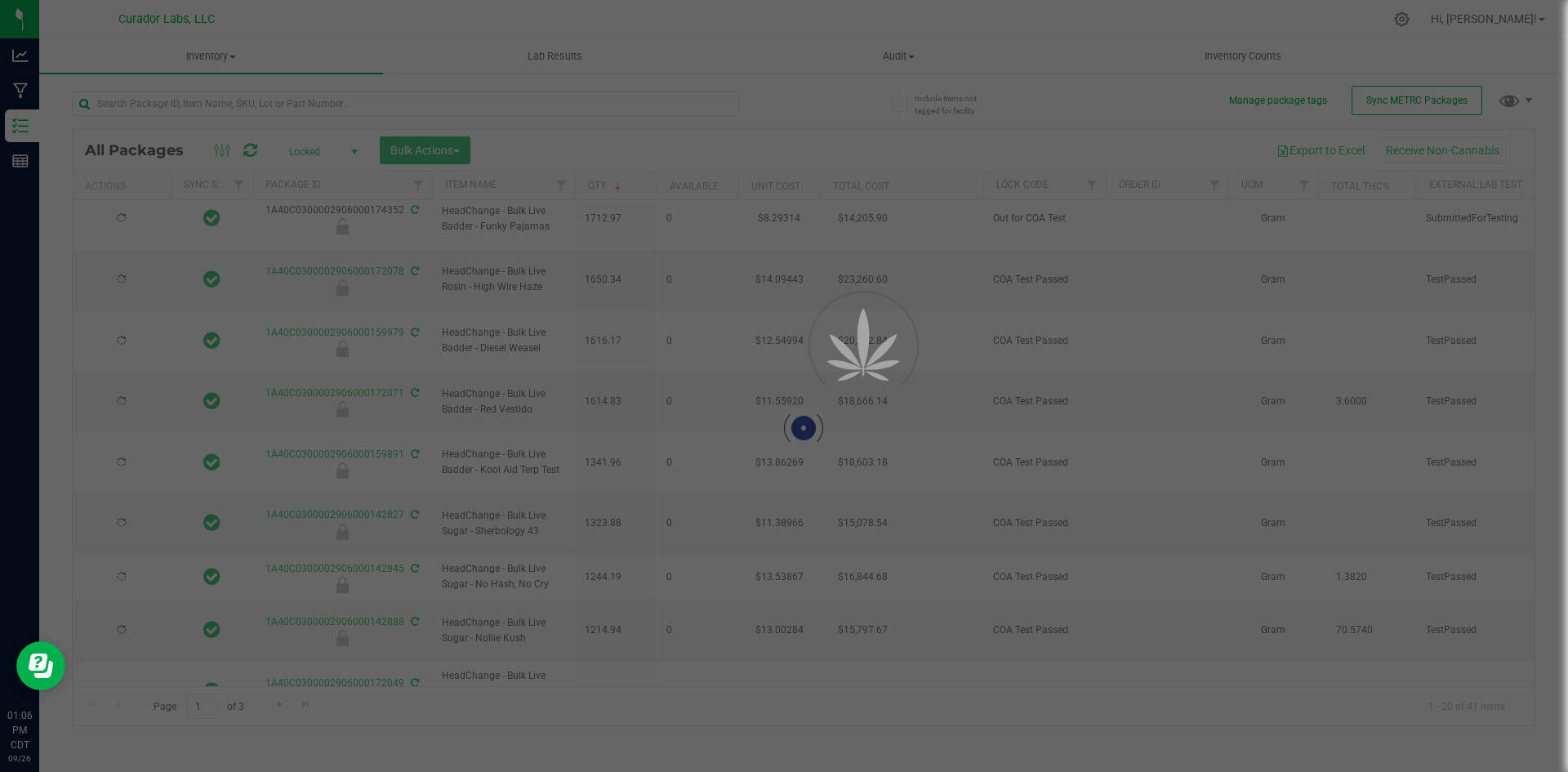
type input "[DATE]"
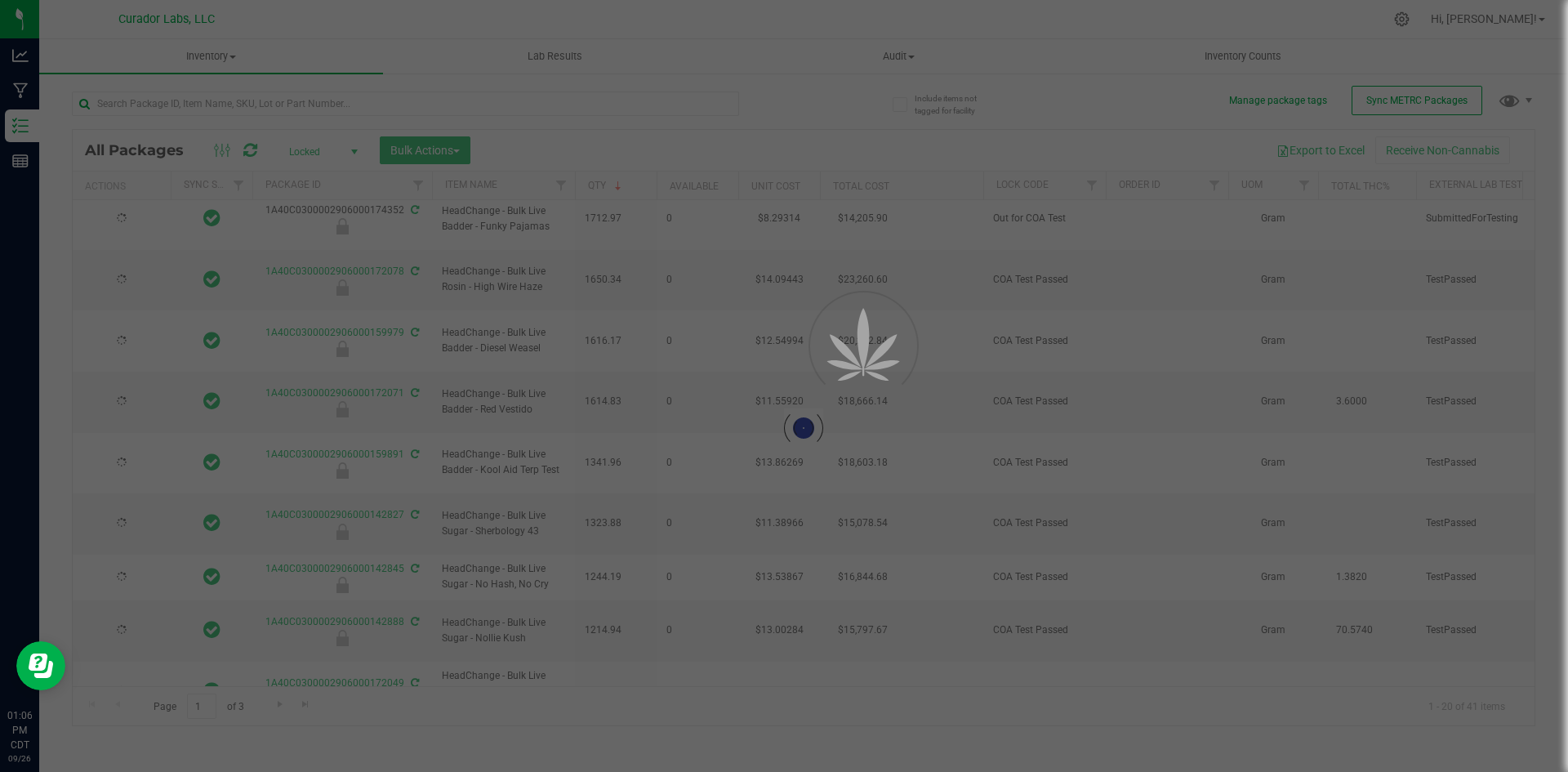
type input "[DATE]"
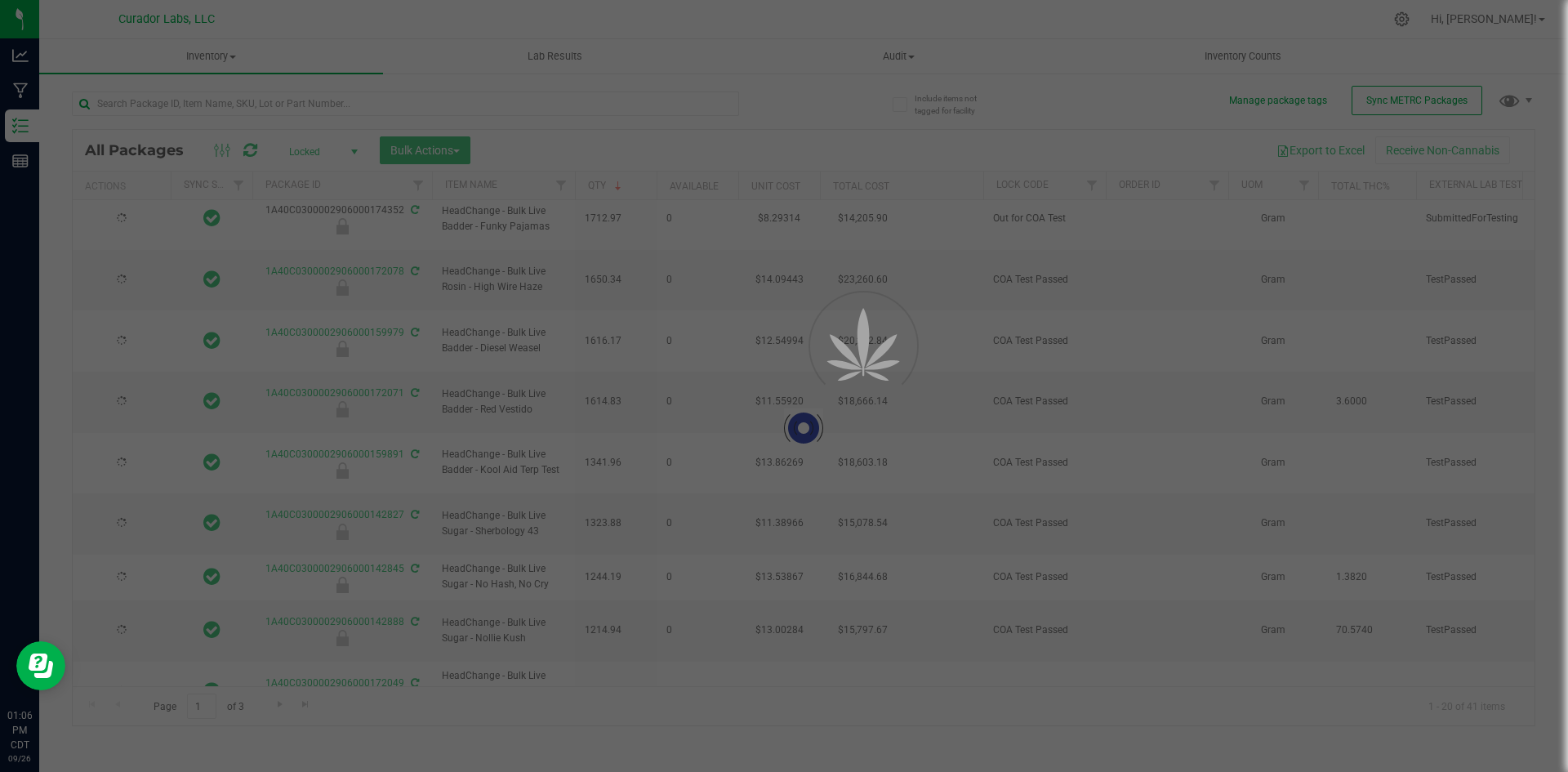
type input "[DATE]"
